Goal: Task Accomplishment & Management: Use online tool/utility

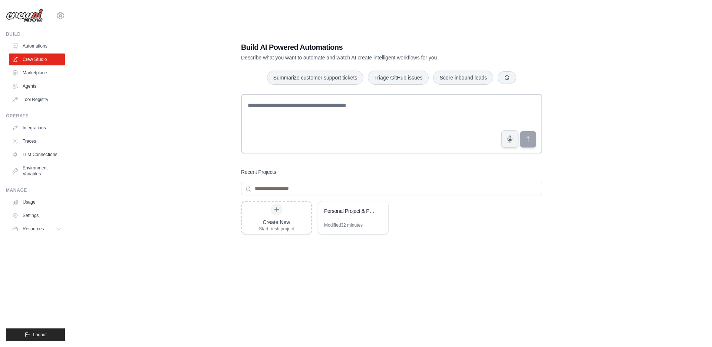
click at [191, 78] on div "Build AI Powered Automations Describe what you want to automate and watch AI cr…" at bounding box center [391, 180] width 617 height 347
click at [199, 87] on div "Build AI Powered Automations Describe what you want to automate and watch AI cr…" at bounding box center [391, 180] width 617 height 347
click at [170, 71] on div "Build AI Powered Automations Describe what you want to automate and watch AI cr…" at bounding box center [391, 180] width 617 height 347
click at [39, 47] on link "Automations" at bounding box center [38, 46] width 56 height 12
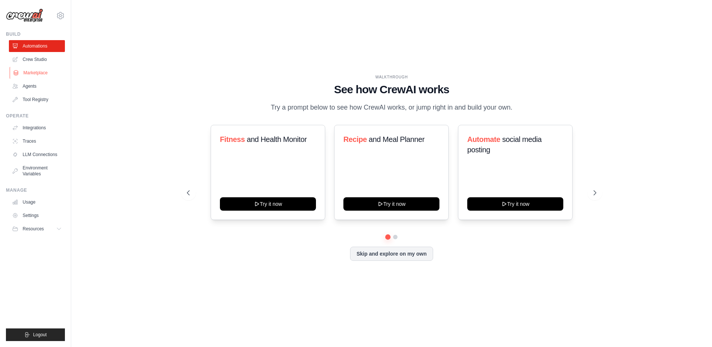
click at [34, 71] on link "Marketplace" at bounding box center [38, 73] width 56 height 12
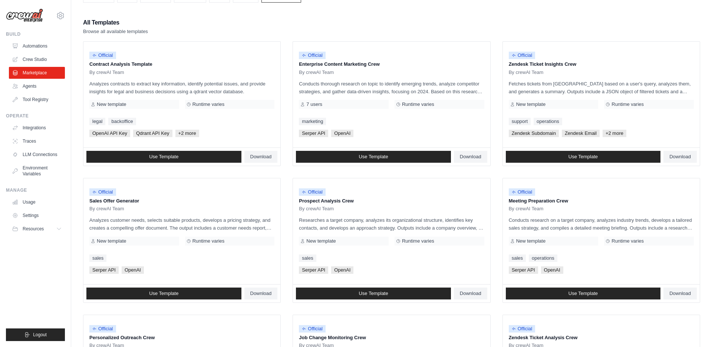
scroll to position [126, 0]
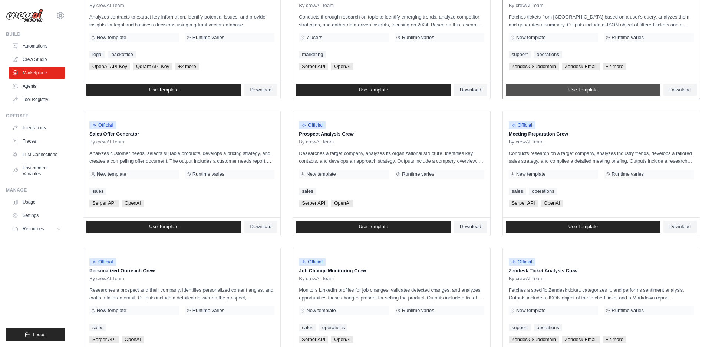
click at [545, 88] on link "Use Template" at bounding box center [583, 90] width 155 height 12
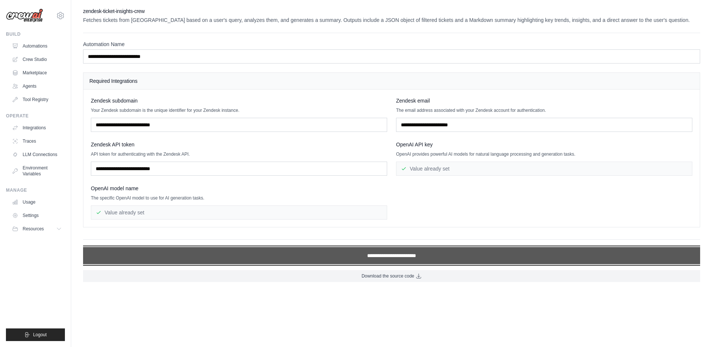
click at [399, 255] on input "**********" at bounding box center [391, 255] width 617 height 17
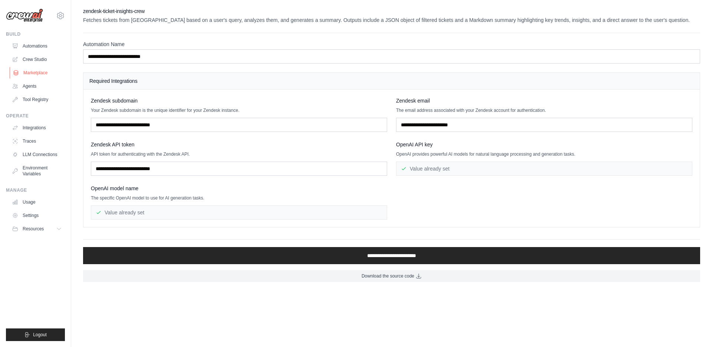
click at [38, 76] on link "Marketplace" at bounding box center [38, 73] width 56 height 12
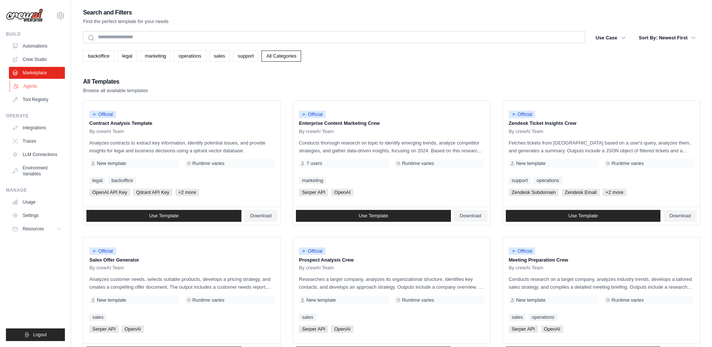
click at [31, 88] on link "Agents" at bounding box center [38, 86] width 56 height 12
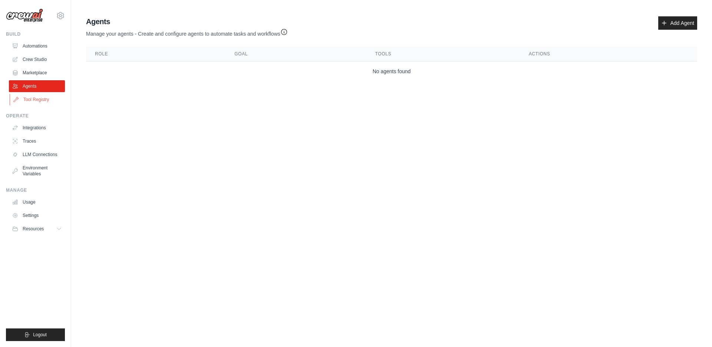
click at [28, 100] on link "Tool Registry" at bounding box center [38, 100] width 56 height 12
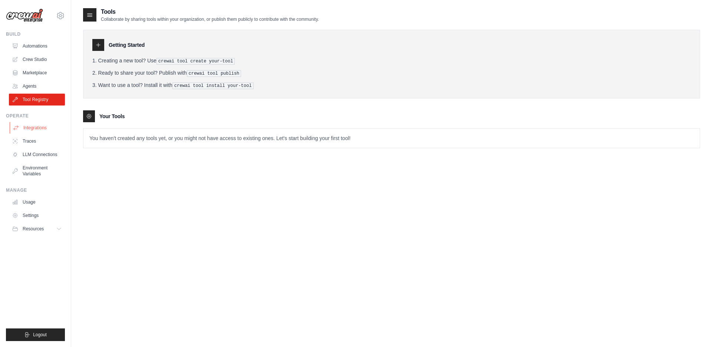
click at [29, 129] on link "Integrations" at bounding box center [38, 128] width 56 height 12
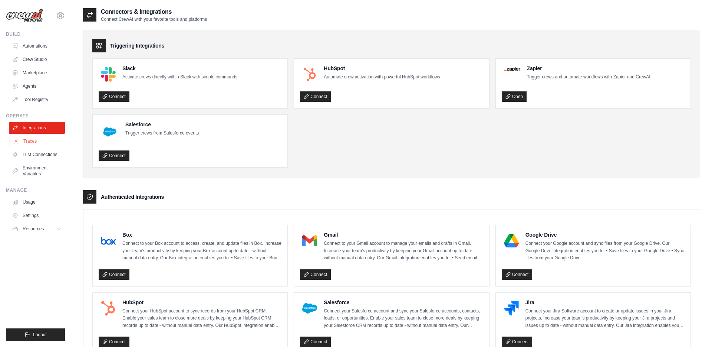
click at [29, 143] on link "Traces" at bounding box center [38, 141] width 56 height 12
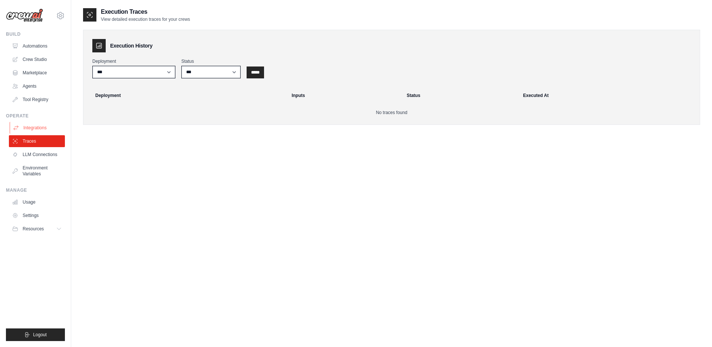
click at [29, 127] on link "Integrations" at bounding box center [38, 128] width 56 height 12
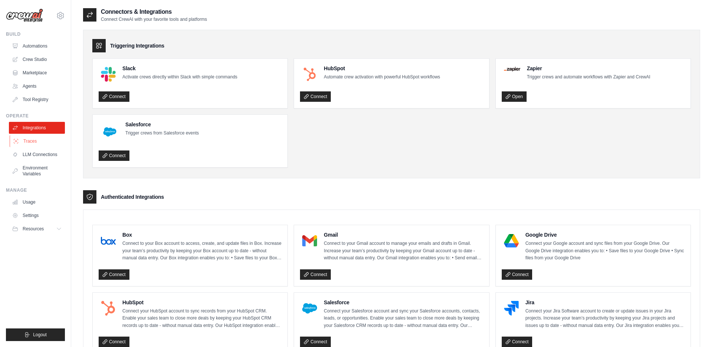
click at [25, 140] on link "Traces" at bounding box center [38, 141] width 56 height 12
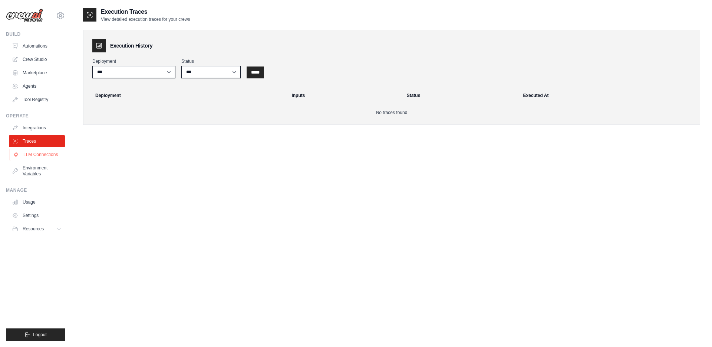
click at [29, 155] on link "LLM Connections" at bounding box center [38, 154] width 56 height 12
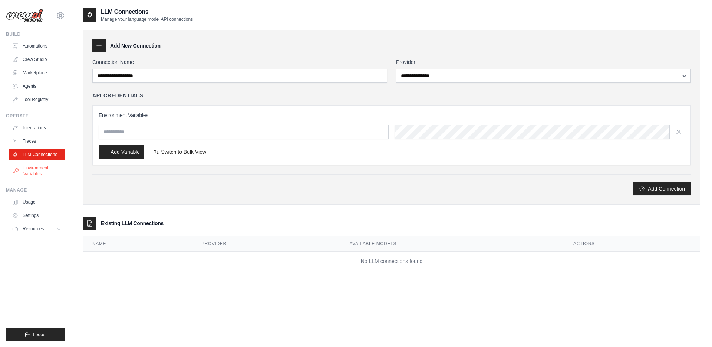
click at [33, 170] on link "Environment Variables" at bounding box center [38, 171] width 56 height 18
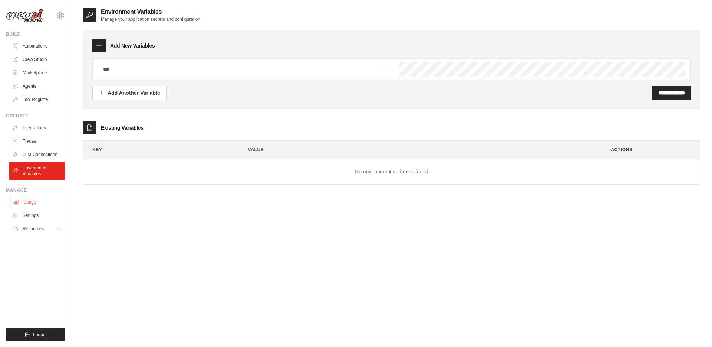
click at [32, 197] on link "Usage" at bounding box center [38, 202] width 56 height 12
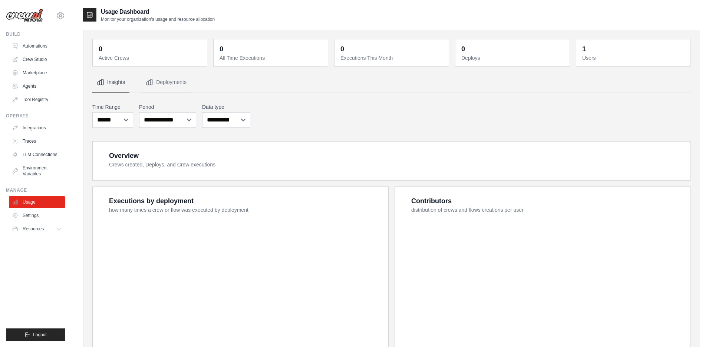
click at [32, 214] on link "Settings" at bounding box center [37, 215] width 56 height 12
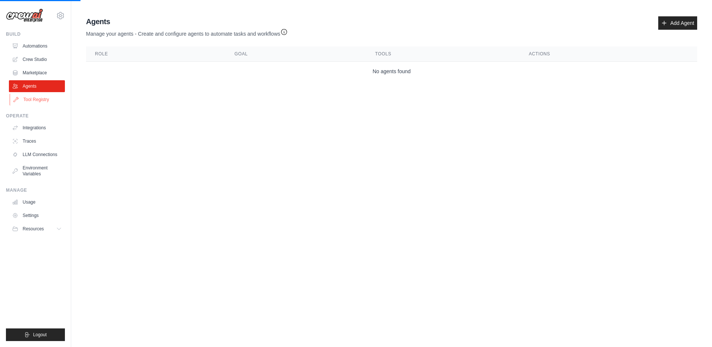
click at [32, 97] on link "Tool Registry" at bounding box center [38, 100] width 56 height 12
click at [35, 57] on link "Crew Studio" at bounding box center [38, 59] width 56 height 12
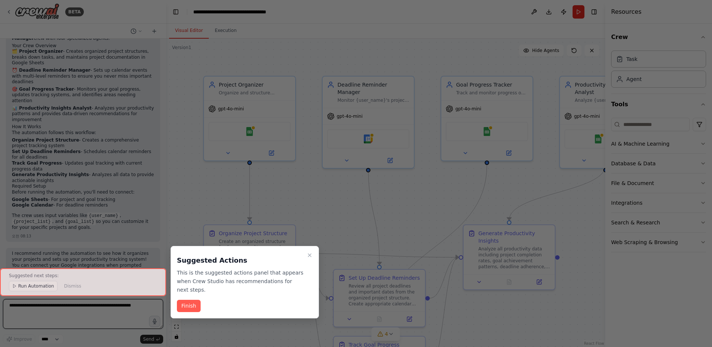
scroll to position [189, 0]
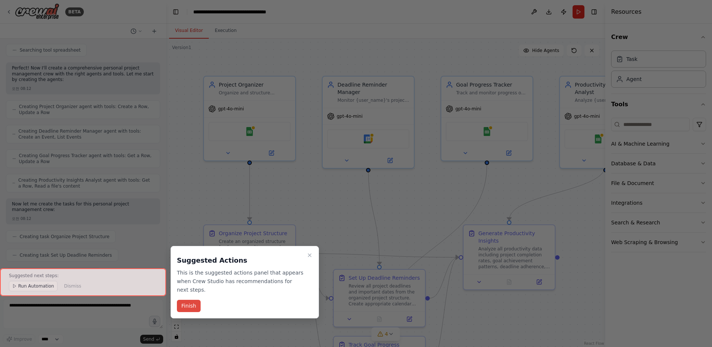
click at [191, 308] on button "Finish" at bounding box center [189, 305] width 24 height 12
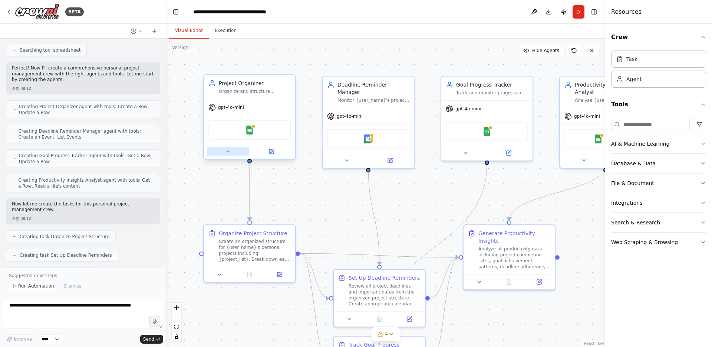
click at [230, 151] on icon at bounding box center [228, 151] width 6 height 6
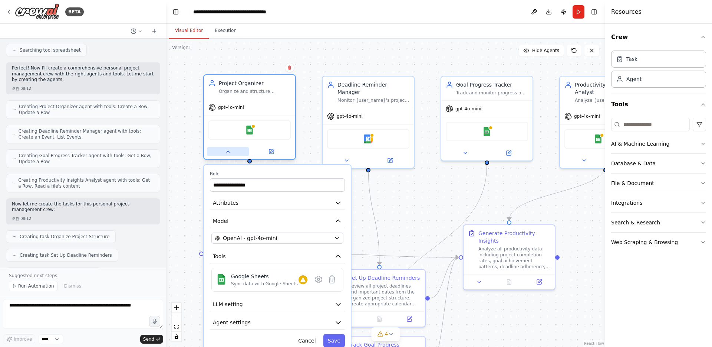
click at [230, 151] on icon at bounding box center [228, 151] width 6 height 6
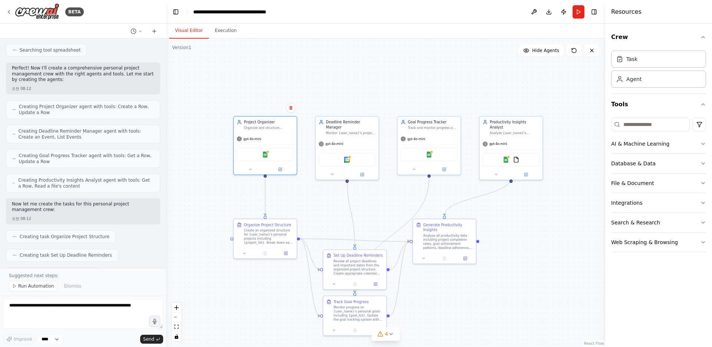
click at [486, 300] on div ".deletable-edge-delete-btn { width: 20px; height: 20px; border: 0px solid #ffff…" at bounding box center [385, 193] width 439 height 308
click at [252, 223] on div "Organize Project Structure" at bounding box center [267, 223] width 47 height 5
click at [252, 230] on div "Create an organized structure for {user_name}'s personal projects including {pr…" at bounding box center [269, 235] width 50 height 16
click at [246, 252] on icon at bounding box center [245, 252] width 4 height 4
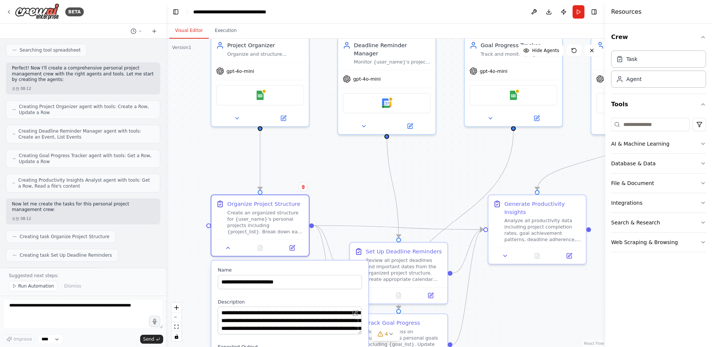
click at [340, 196] on div ".deletable-edge-delete-btn { width: 20px; height: 20px; border: 0px solid #ffff…" at bounding box center [385, 193] width 439 height 308
